Goal: Information Seeking & Learning: Learn about a topic

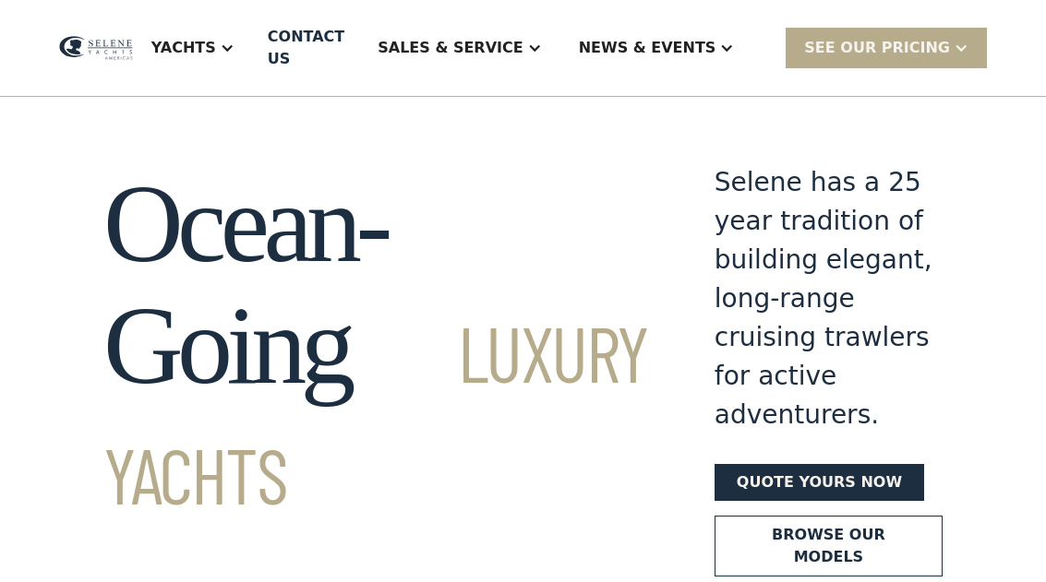
click at [253, 59] on div "Yachts" at bounding box center [193, 48] width 120 height 74
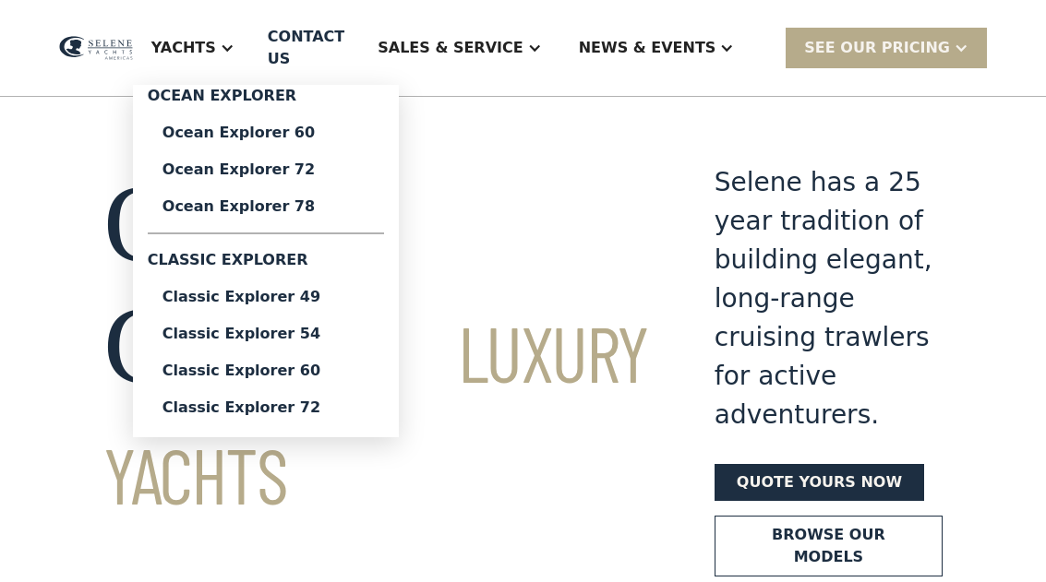
click at [268, 365] on div "Classic Explorer 60" at bounding box center [265, 371] width 207 height 15
click at [271, 171] on div "Ocean Explorer 72" at bounding box center [265, 169] width 207 height 15
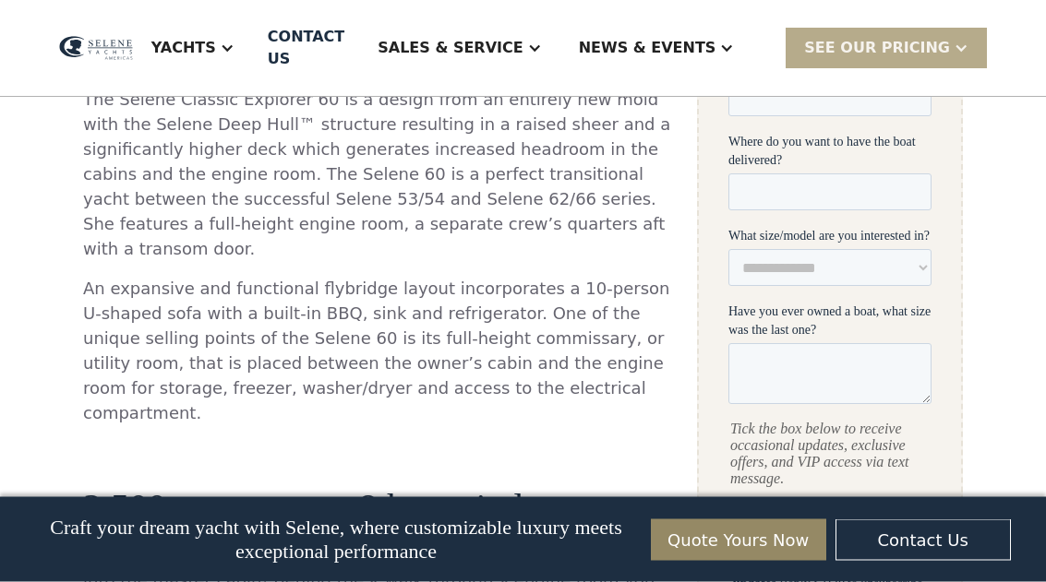
scroll to position [959, 0]
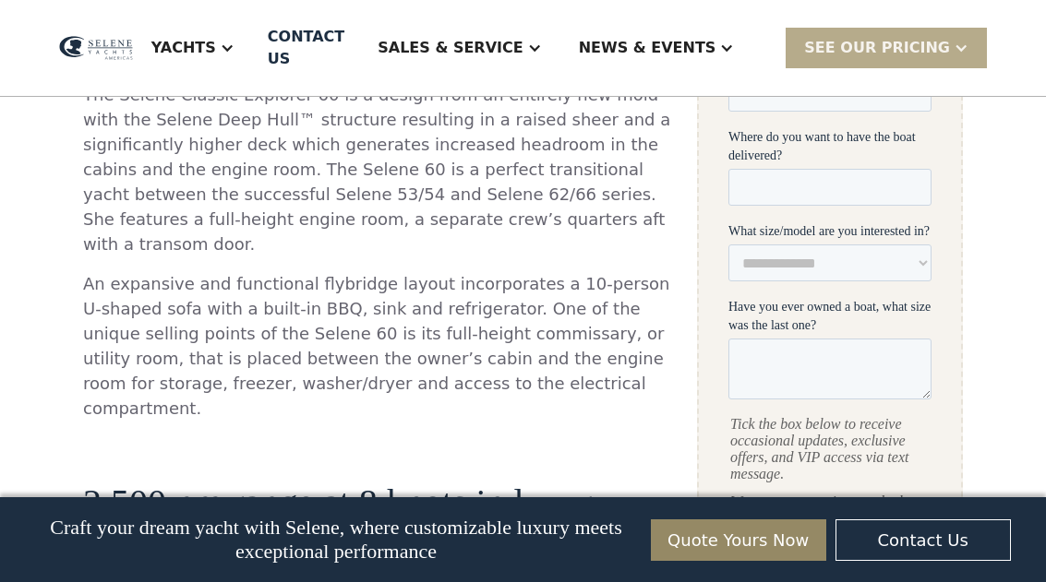
click at [593, 323] on p "An expansive and functional flybridge layout incorporates a 10-person U-shaped …" at bounding box center [377, 345] width 588 height 149
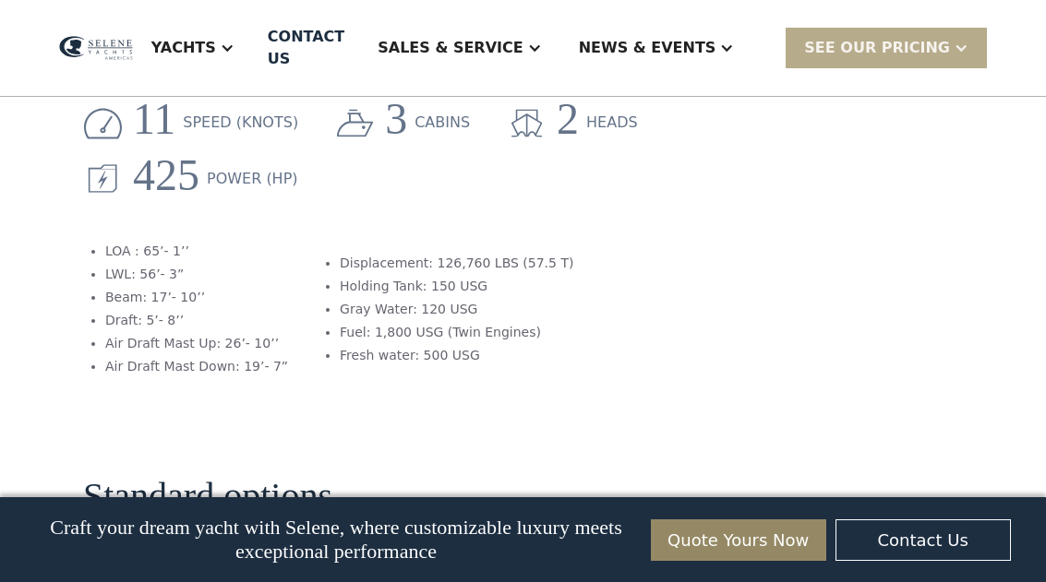
scroll to position [2405, 0]
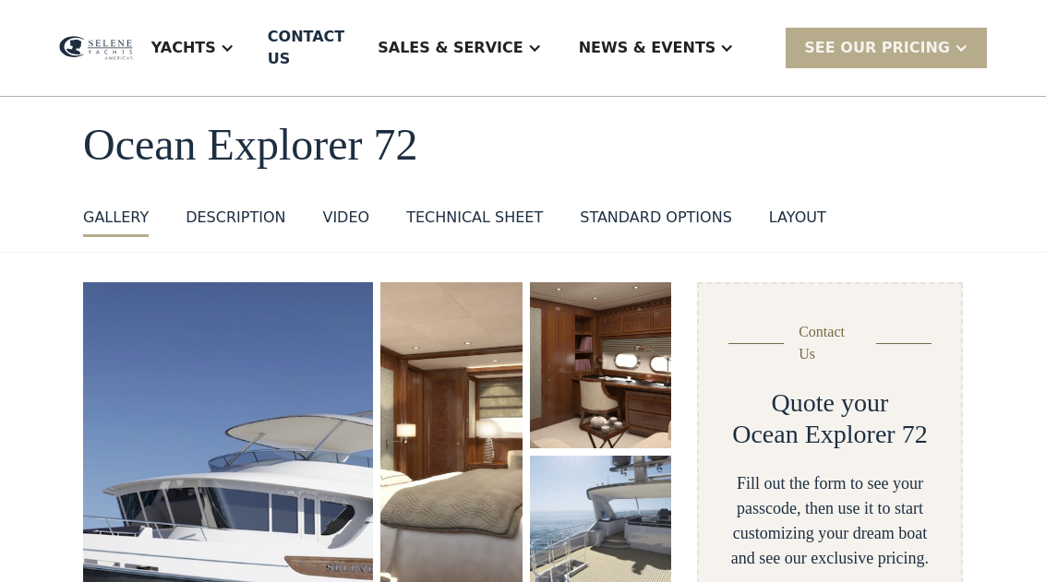
scroll to position [111, 0]
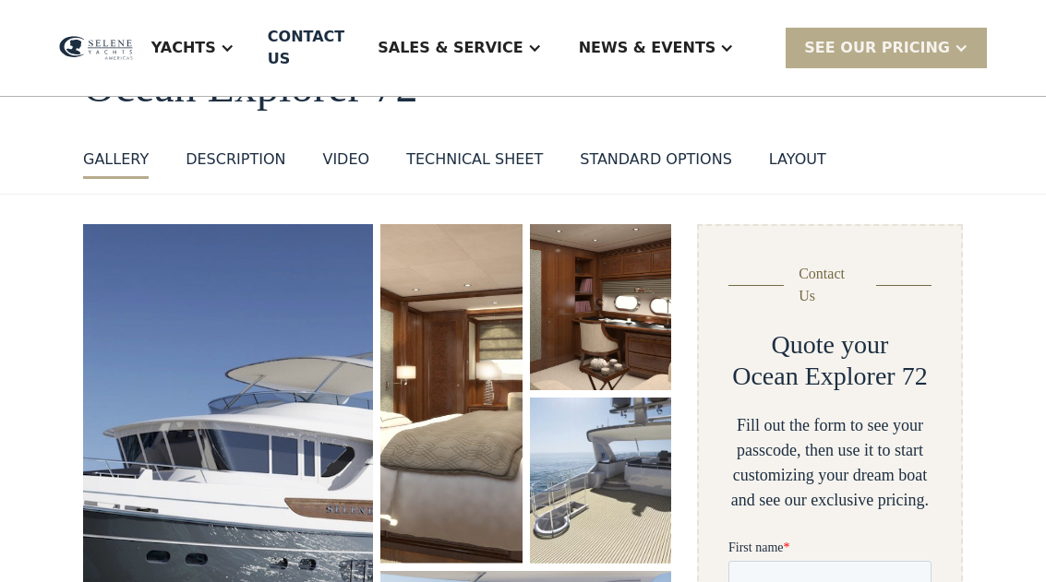
click at [221, 153] on div "DESCRIPTION" at bounding box center [235, 160] width 100 height 22
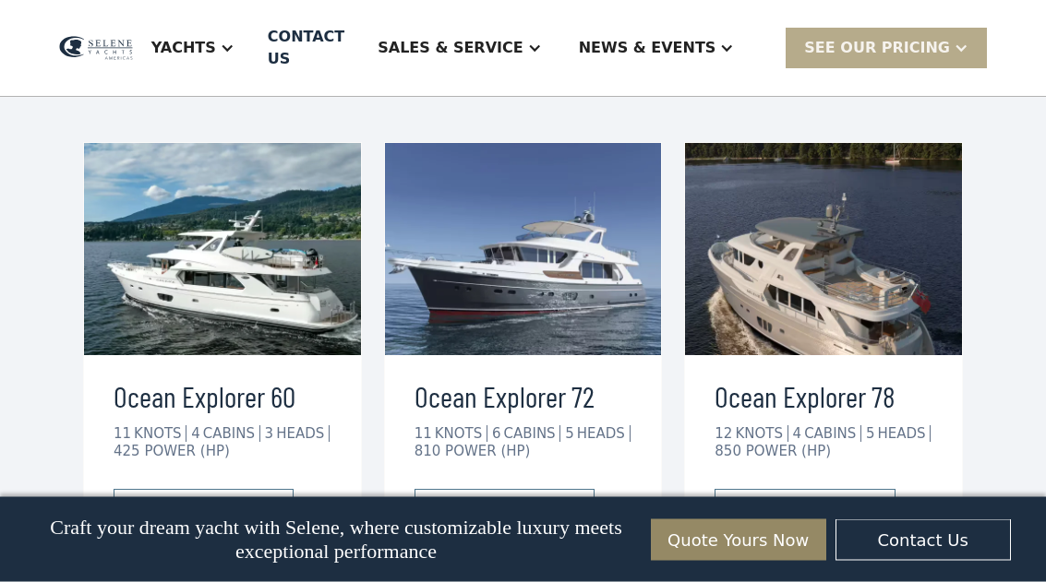
scroll to position [4019, 0]
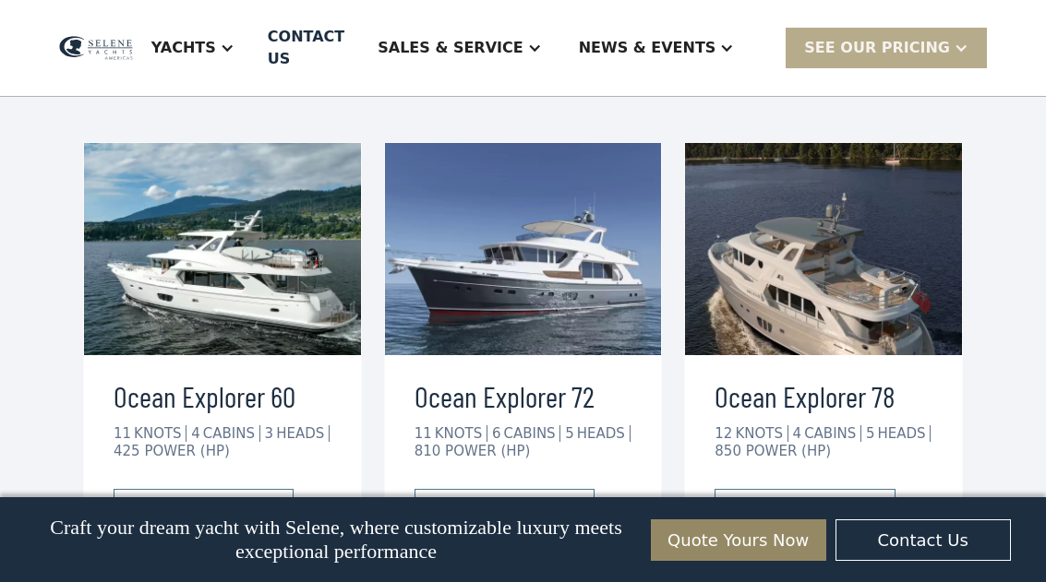
click at [170, 497] on div "view details" at bounding box center [188, 508] width 103 height 22
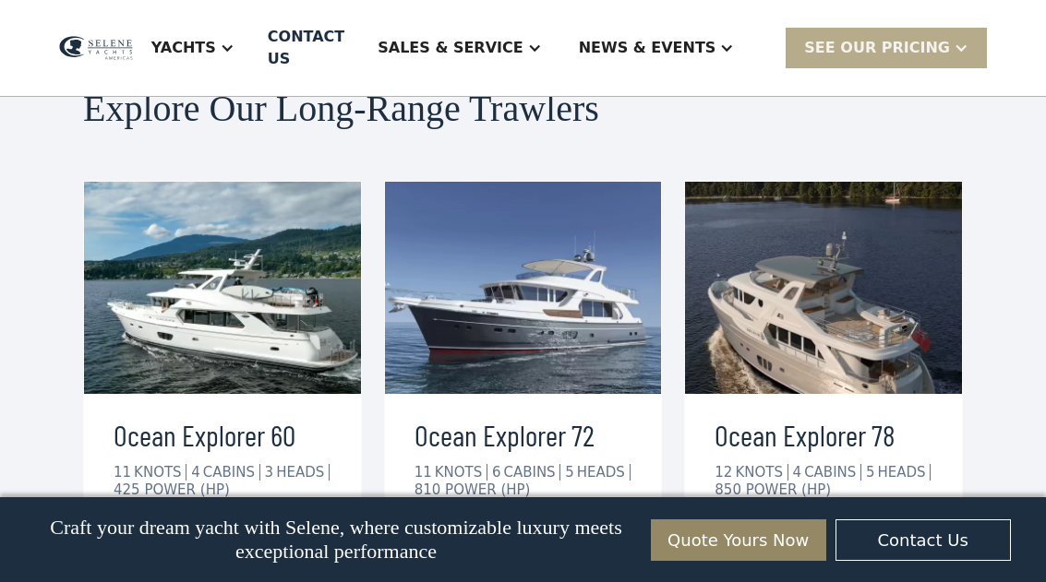
scroll to position [3979, 0]
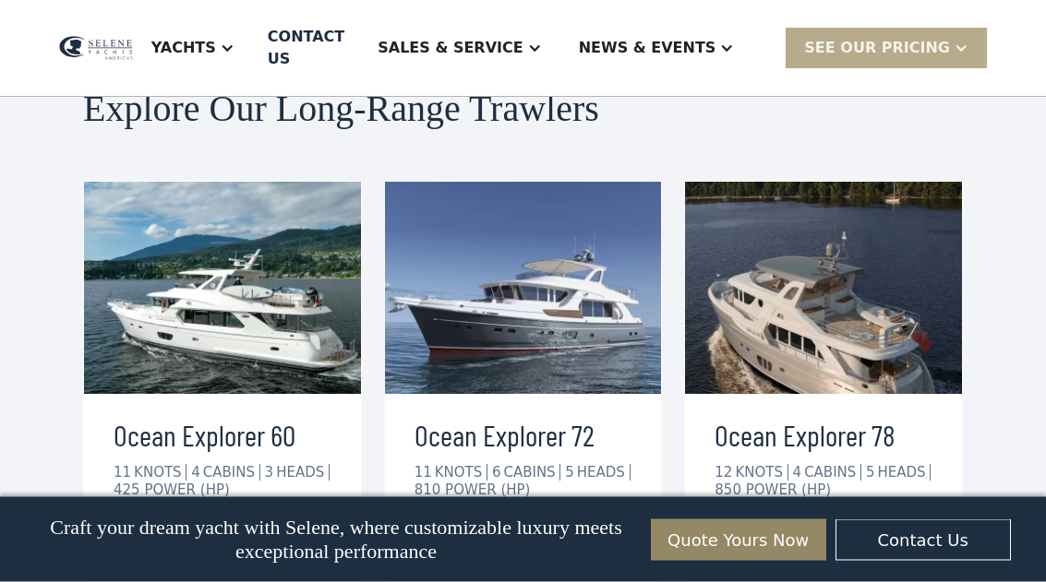
click at [526, 537] on div "view details" at bounding box center [488, 548] width 103 height 22
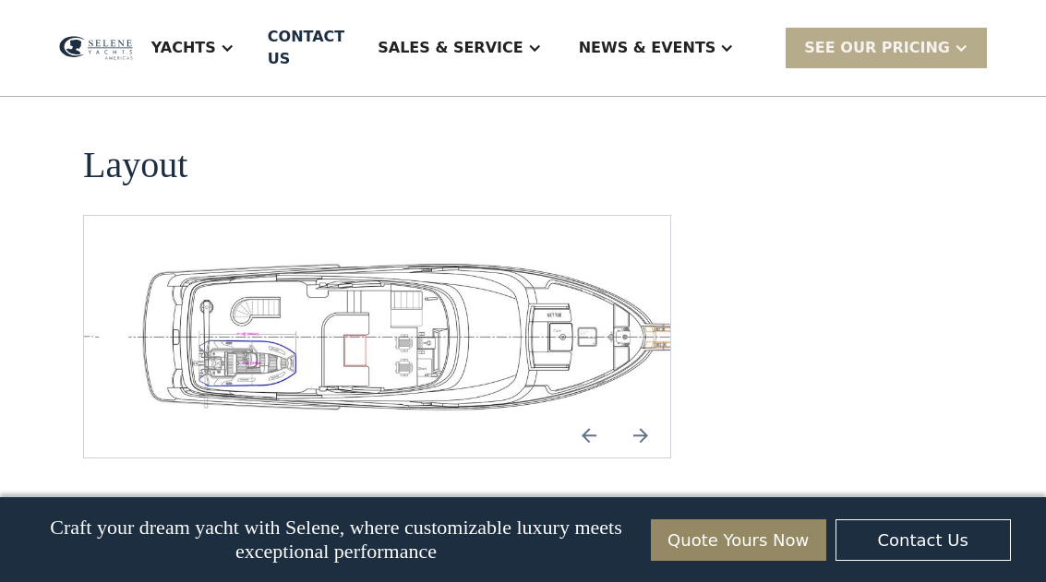
scroll to position [4037, 0]
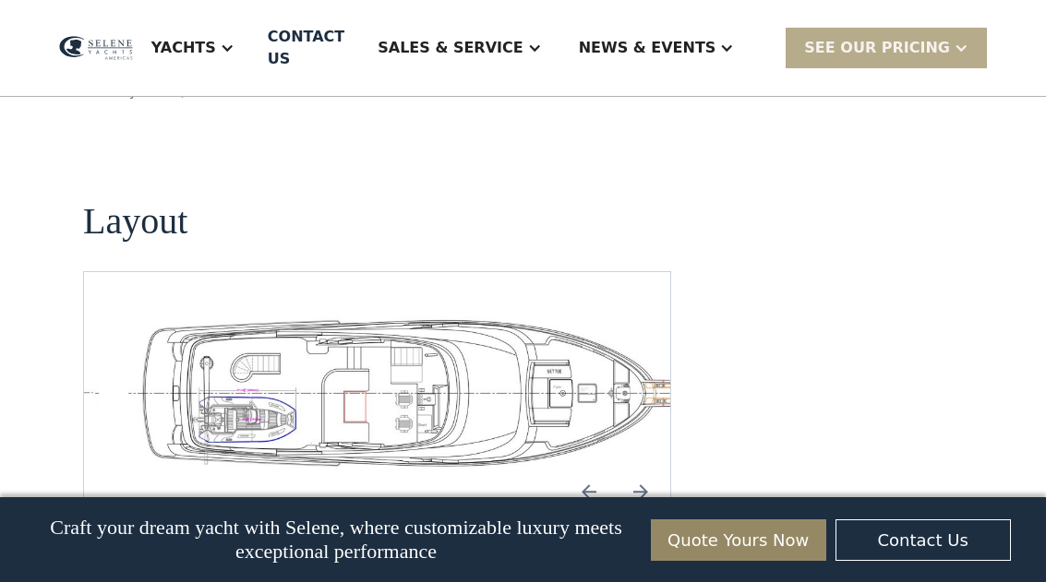
click at [641, 470] on img "Next slide" at bounding box center [640, 492] width 44 height 44
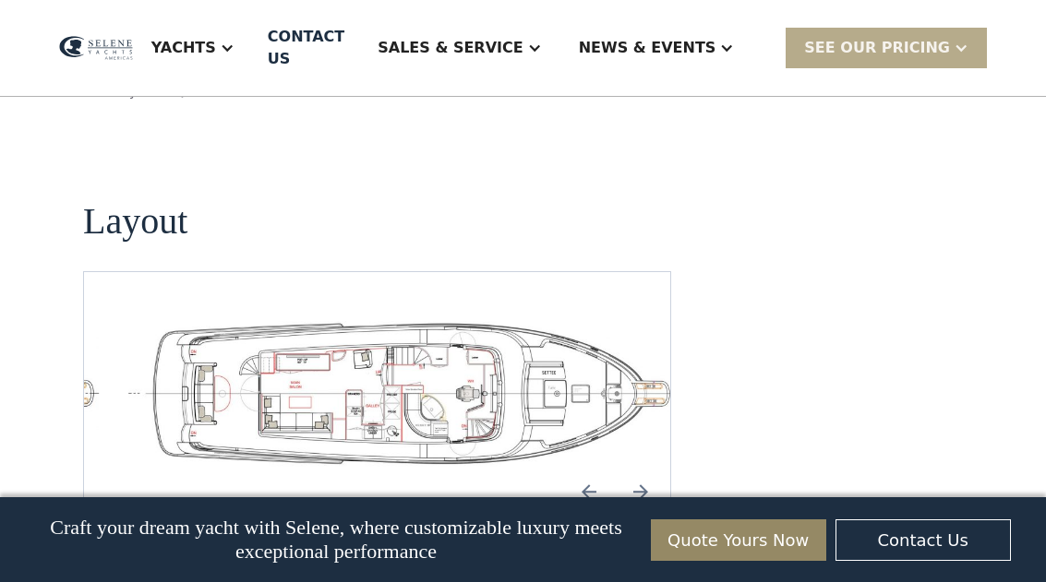
click at [638, 470] on img "Next slide" at bounding box center [640, 492] width 44 height 44
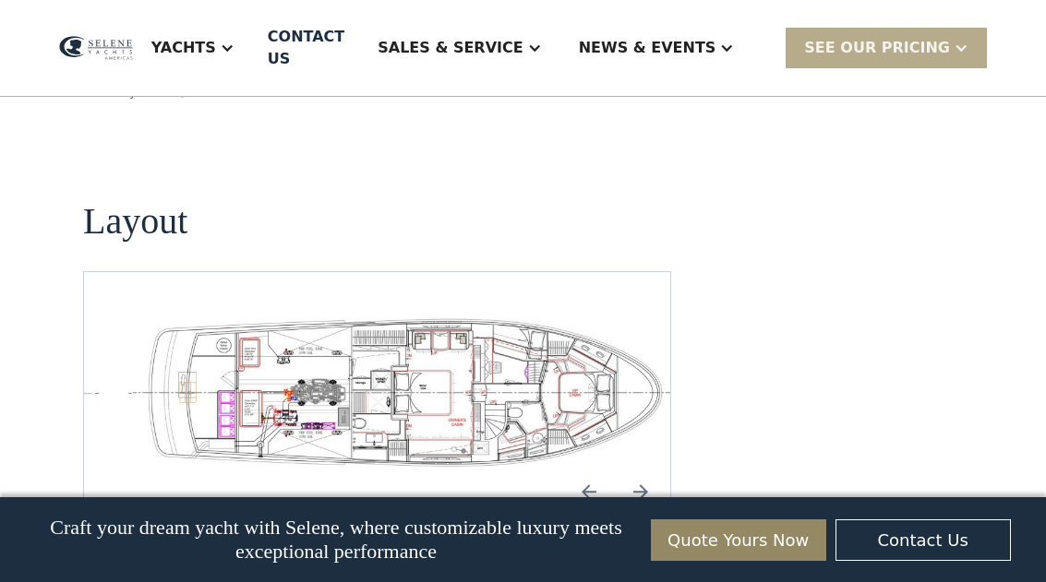
click at [636, 470] on img "Next slide" at bounding box center [640, 492] width 44 height 44
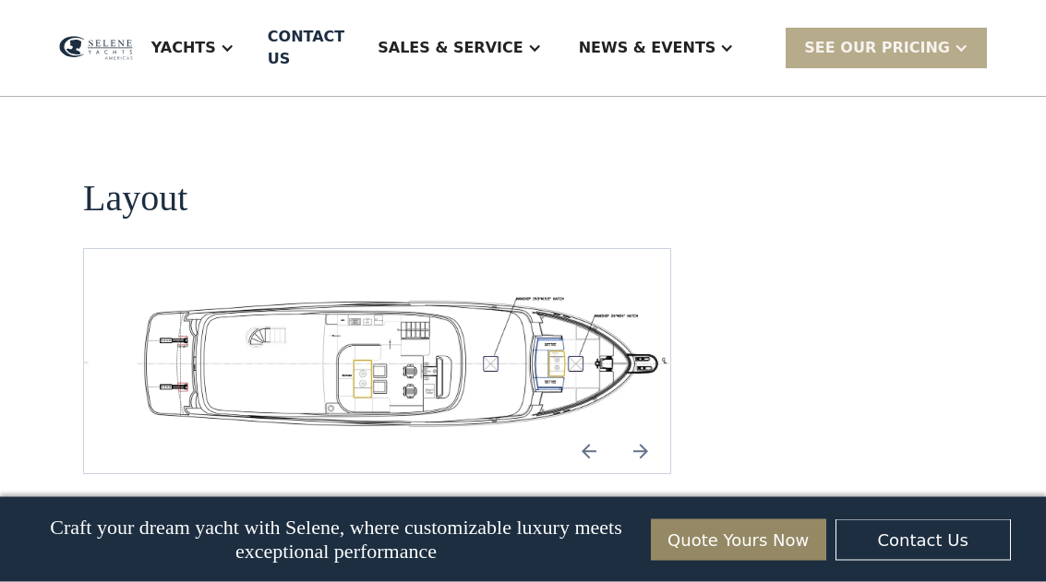
scroll to position [3344, 0]
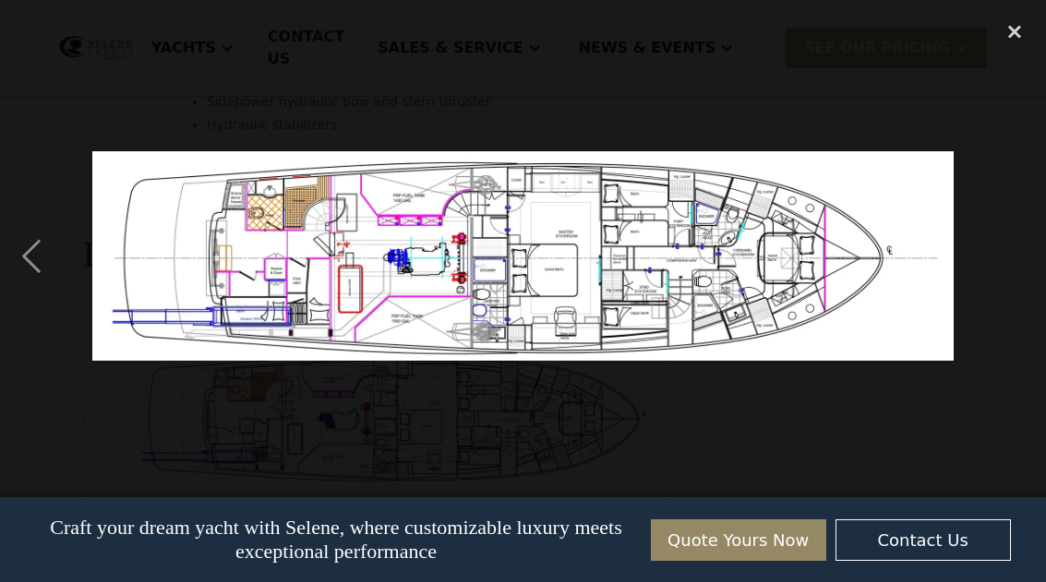
scroll to position [3285, 0]
click at [51, 266] on div "previous image" at bounding box center [31, 256] width 63 height 489
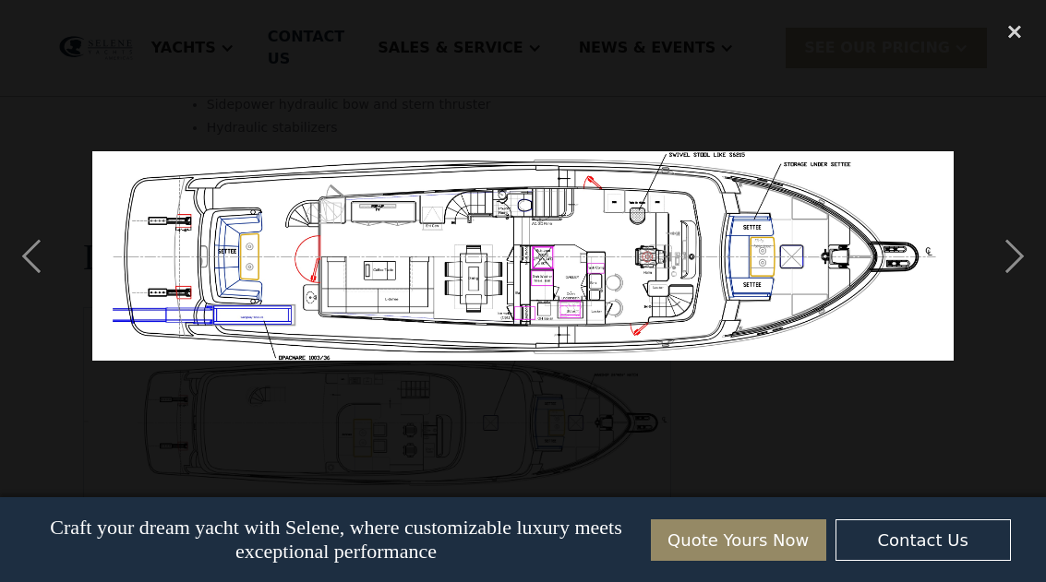
click at [22, 244] on div "previous image" at bounding box center [31, 256] width 63 height 489
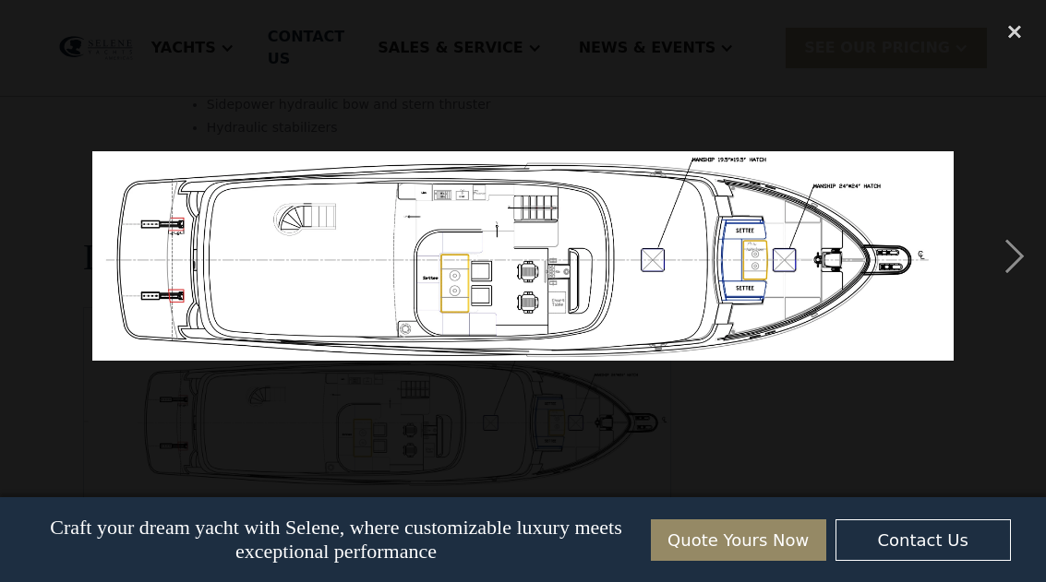
click at [34, 241] on div "previous image" at bounding box center [31, 256] width 63 height 489
click at [994, 253] on div "next image" at bounding box center [1014, 256] width 63 height 489
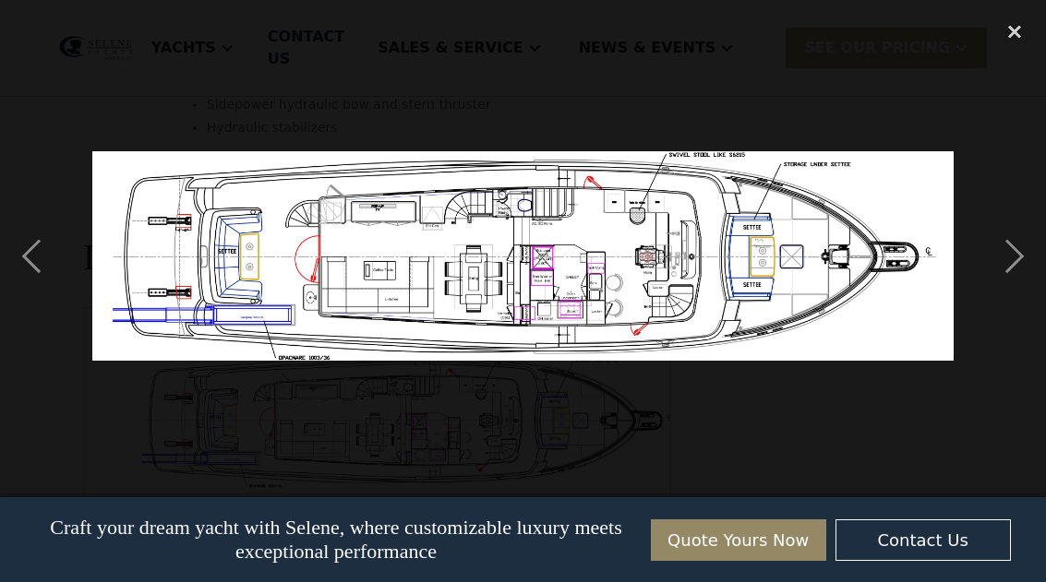
click at [998, 250] on div "next image" at bounding box center [1014, 256] width 63 height 489
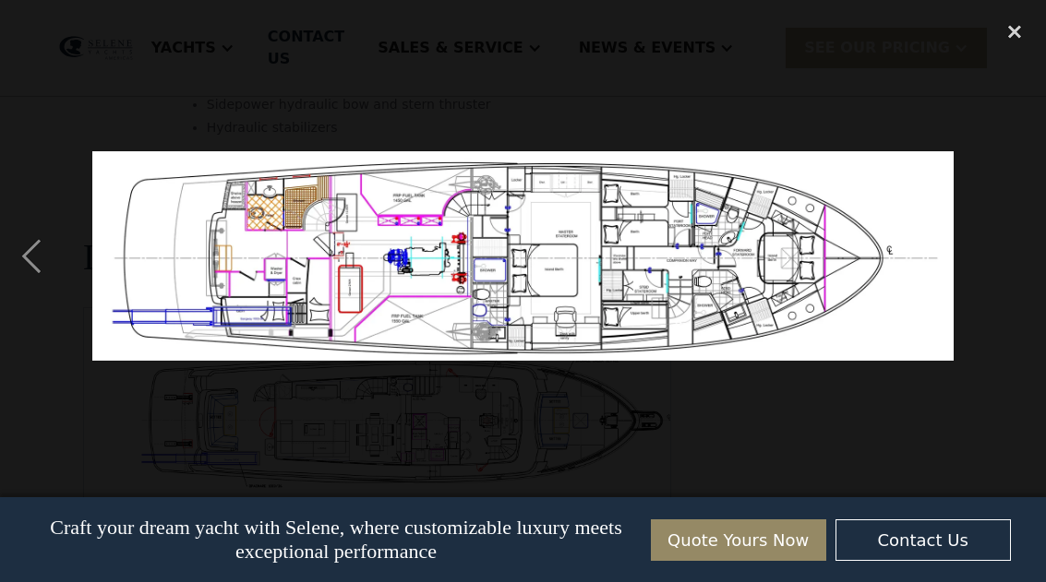
click at [996, 254] on div "next image" at bounding box center [1014, 256] width 63 height 489
click at [1004, 251] on div "next image" at bounding box center [1014, 256] width 63 height 489
click at [1034, 32] on div "close lightbox" at bounding box center [1014, 32] width 63 height 41
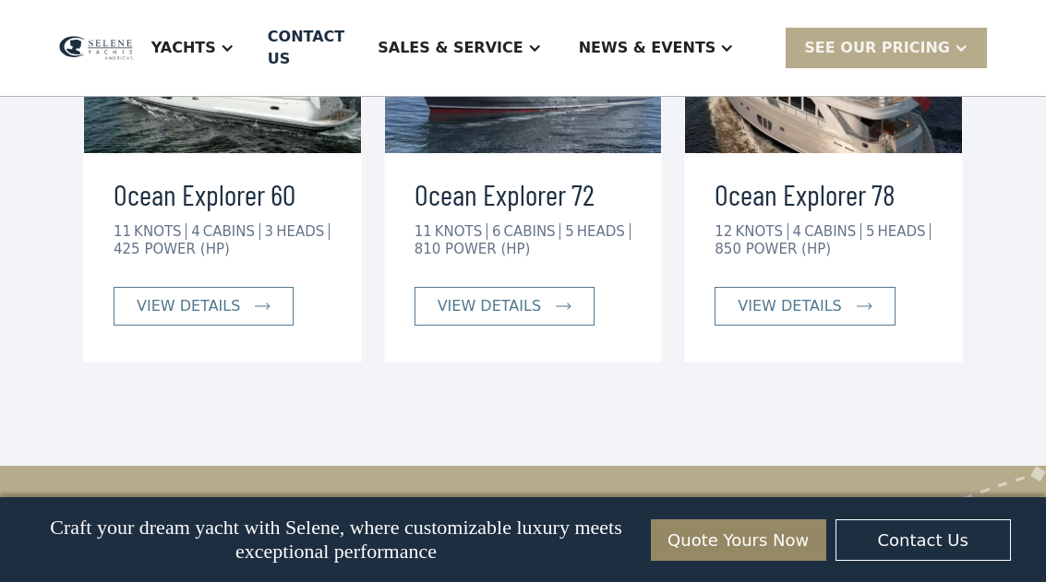
scroll to position [3886, 0]
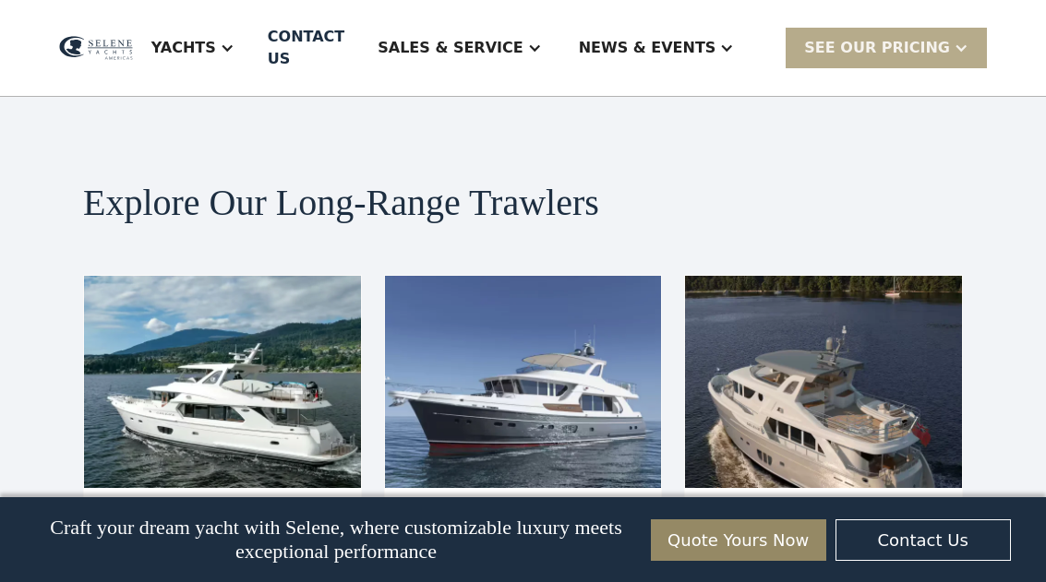
click at [870, 276] on img at bounding box center [823, 382] width 277 height 212
click at [847, 311] on img at bounding box center [823, 382] width 277 height 212
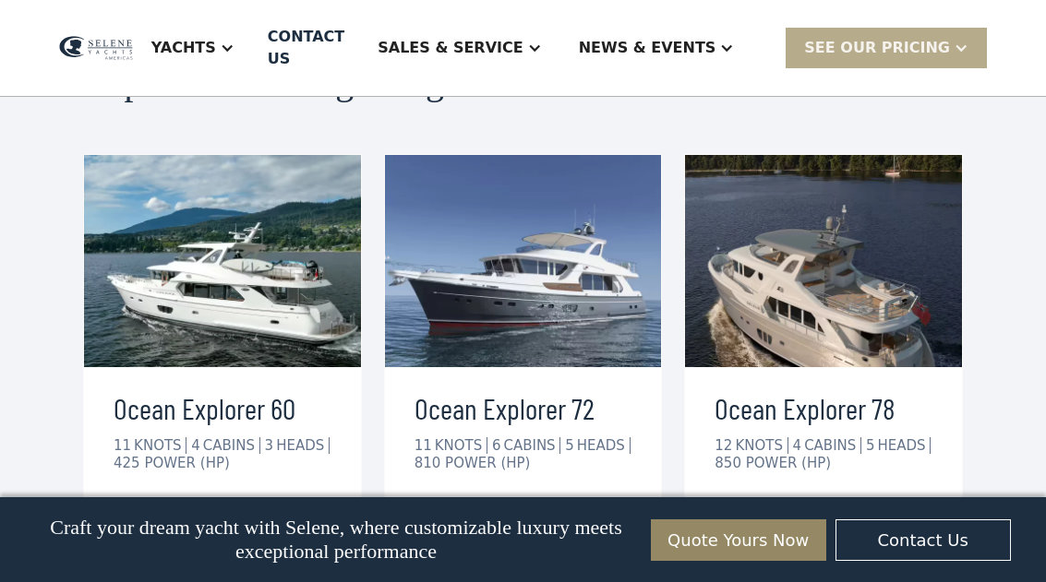
click at [834, 509] on div "view details" at bounding box center [788, 520] width 103 height 22
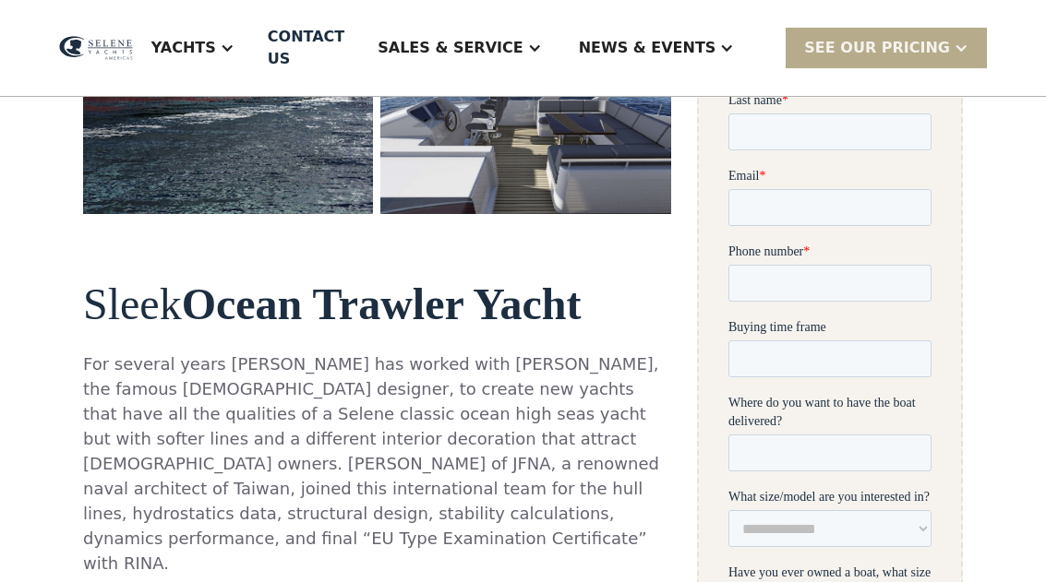
scroll to position [657, 0]
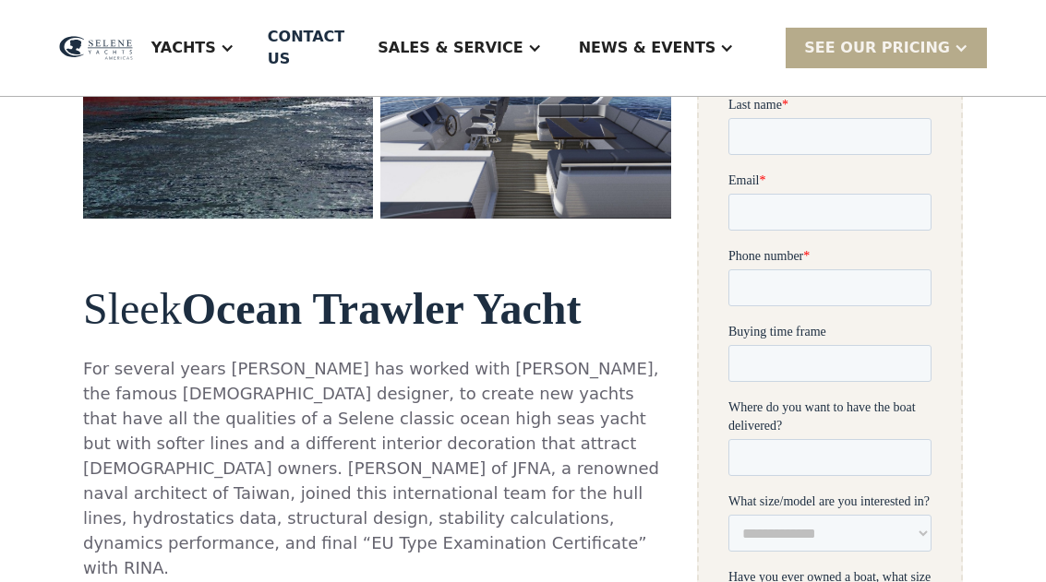
click at [216, 46] on div "Yachts" at bounding box center [183, 48] width 65 height 22
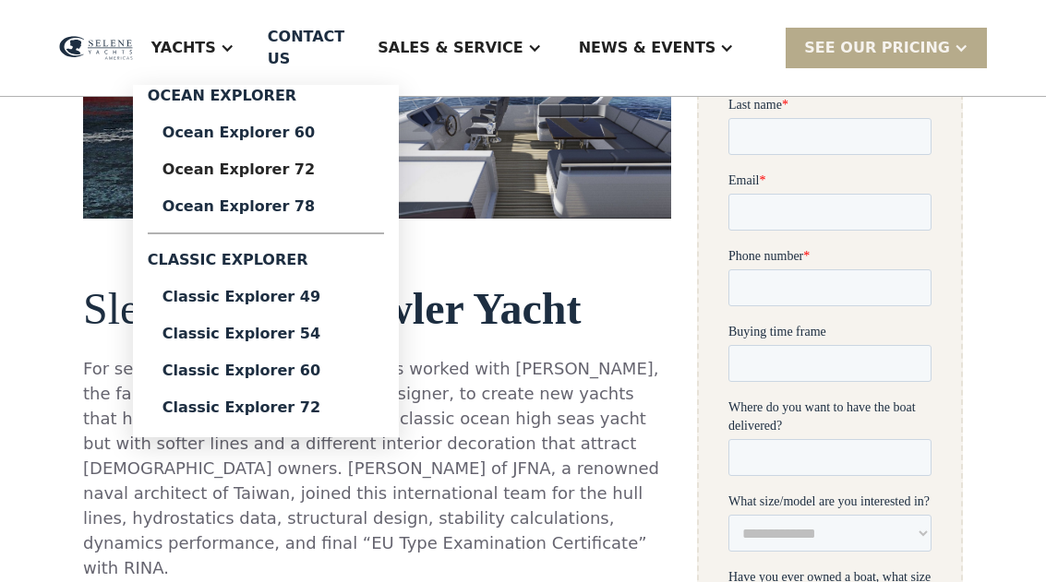
click at [245, 404] on div "Classic Explorer 72" at bounding box center [265, 407] width 207 height 15
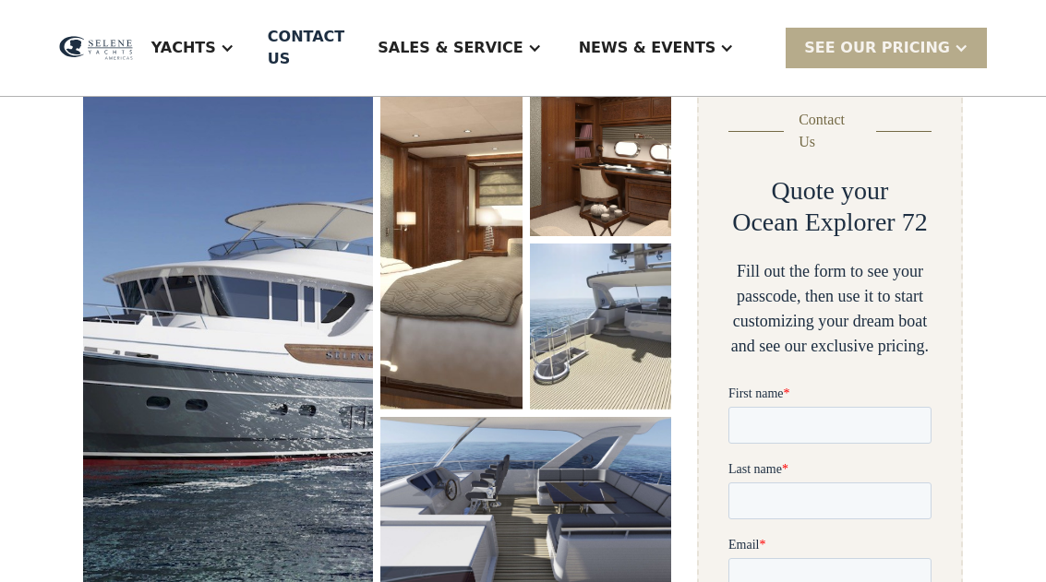
scroll to position [292, 0]
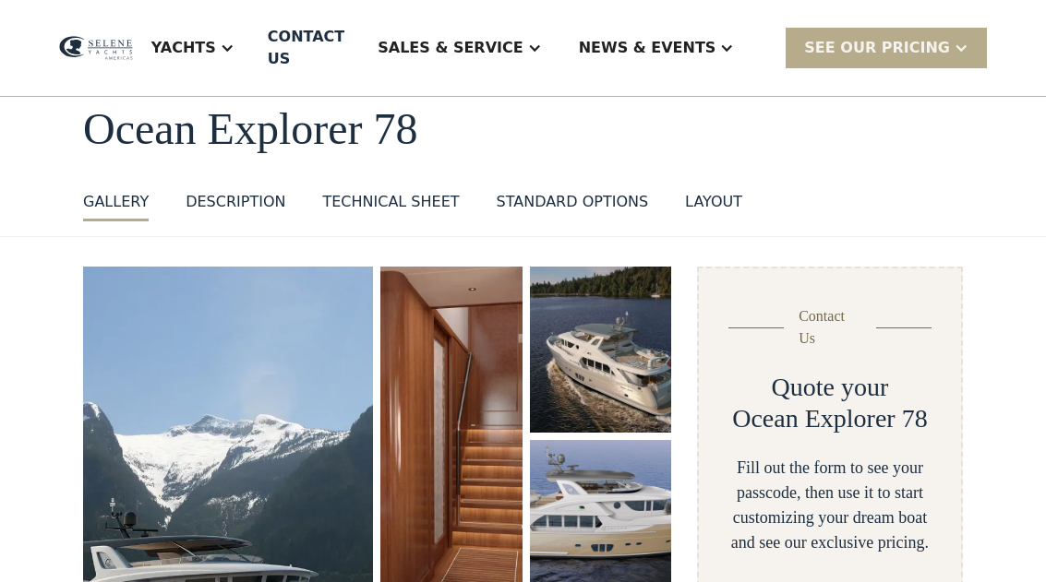
scroll to position [33, 0]
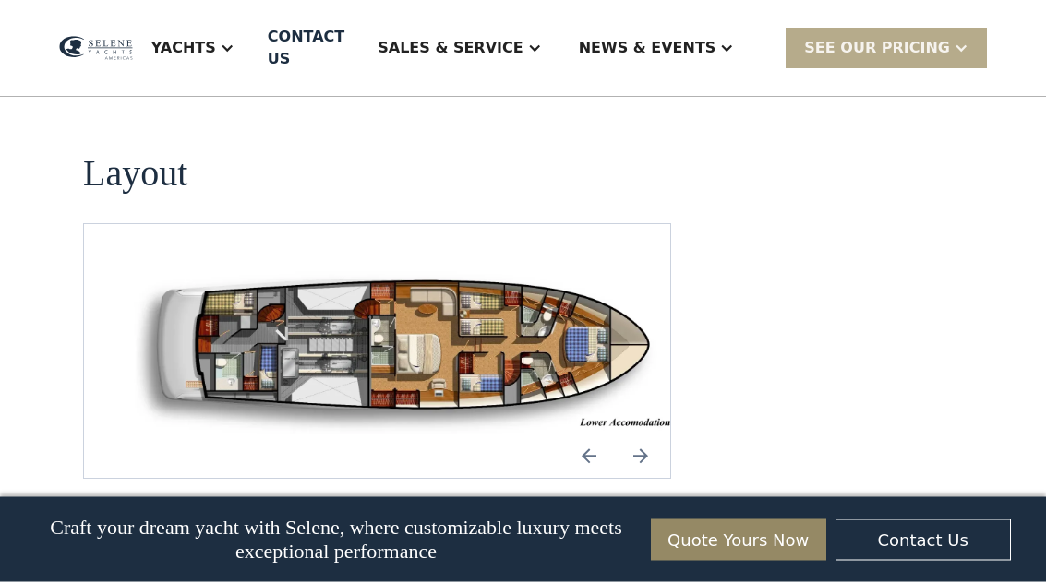
scroll to position [2648, 0]
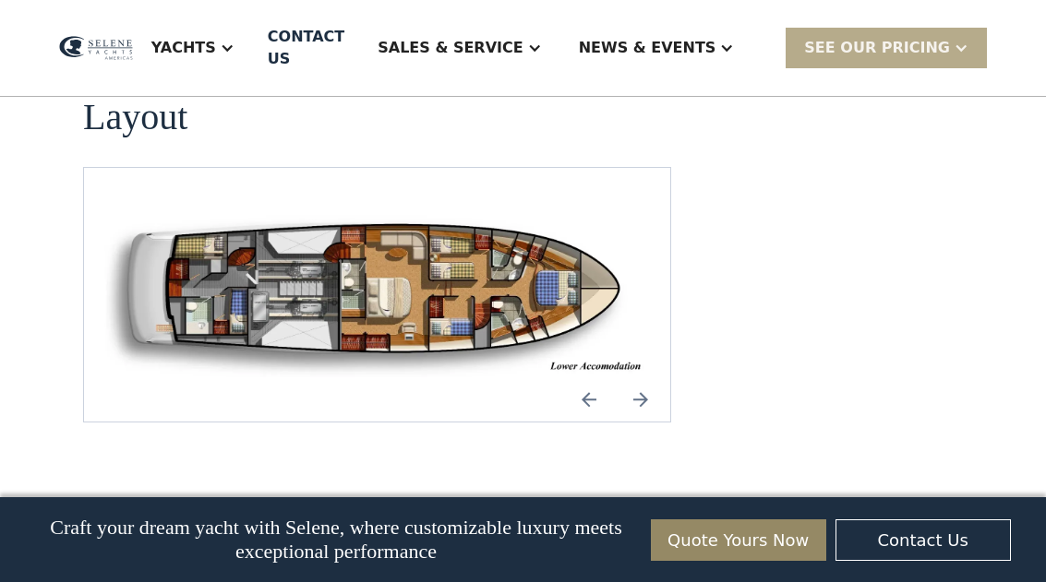
click at [329, 227] on img "open lightbox" at bounding box center [377, 294] width 556 height 165
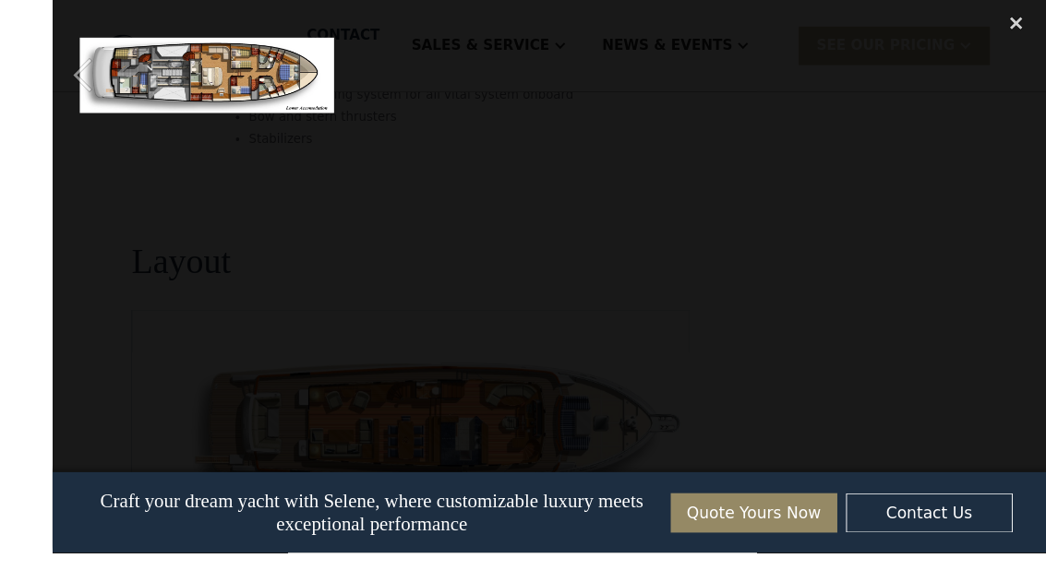
scroll to position [2627, 0]
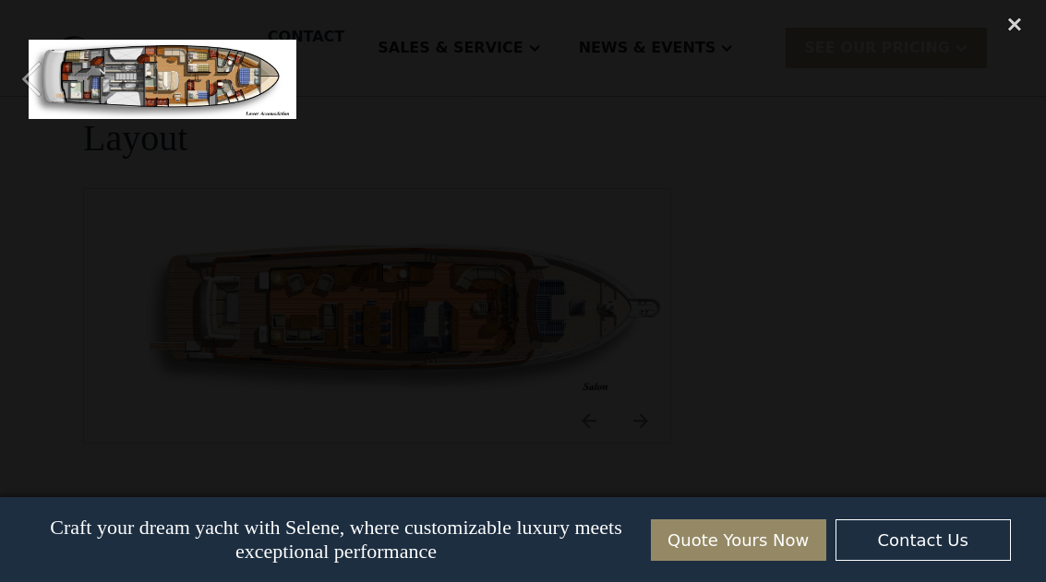
click at [88, 73] on img at bounding box center [163, 79] width 268 height 79
click at [1014, 18] on div "close lightbox" at bounding box center [1014, 24] width 63 height 41
